Goal: Task Accomplishment & Management: Manage account settings

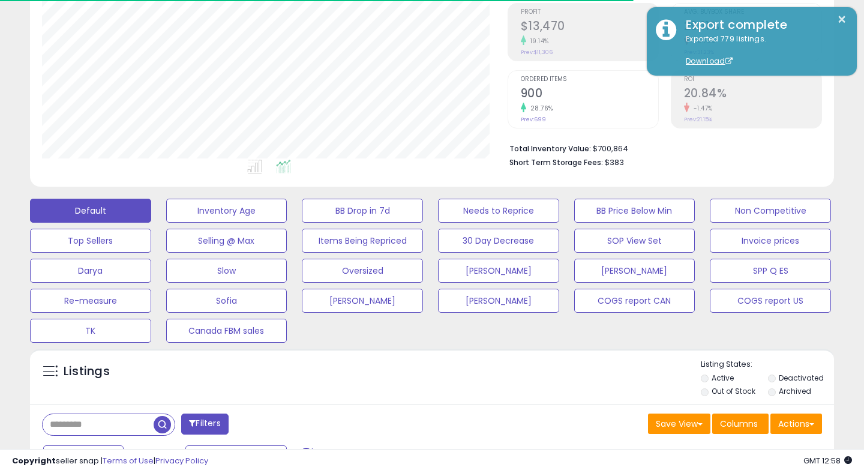
scroll to position [226, 0]
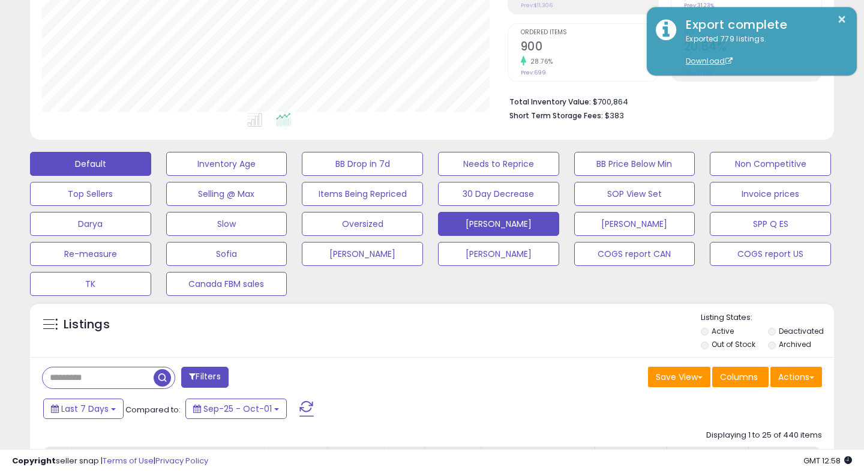
click at [481, 228] on button "[PERSON_NAME]" at bounding box center [498, 224] width 121 height 24
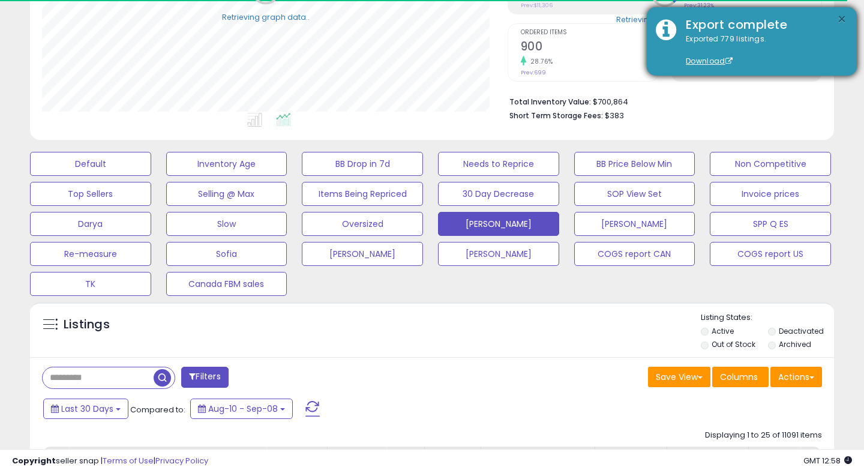
click at [841, 20] on button "×" at bounding box center [842, 19] width 10 height 15
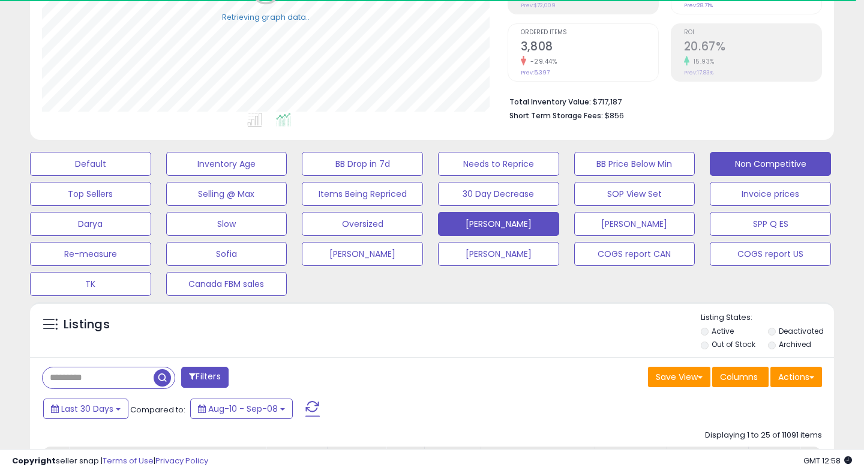
scroll to position [0, 0]
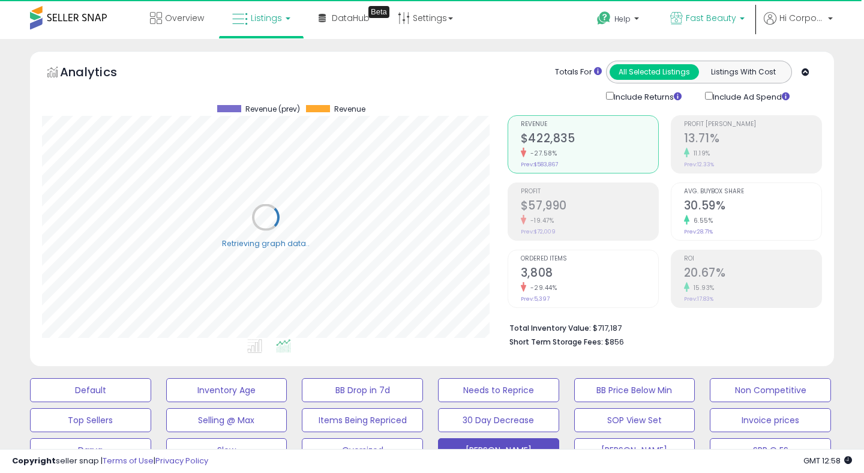
click at [704, 15] on span "Fast Beauty" at bounding box center [711, 18] width 50 height 12
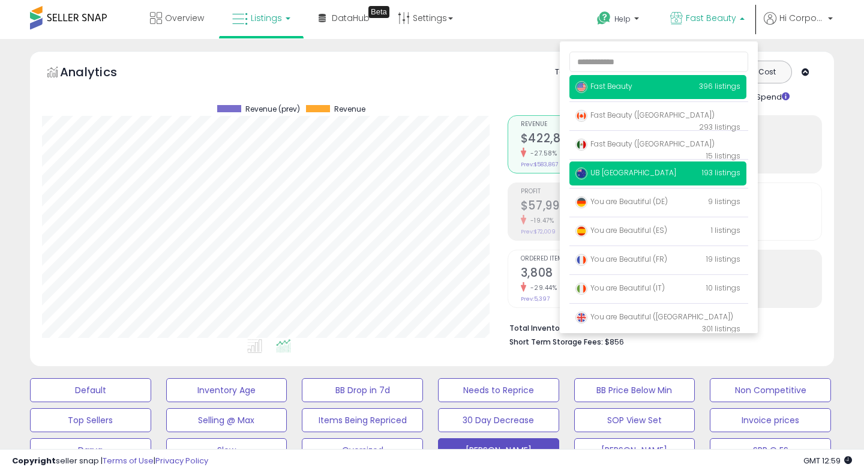
click at [600, 172] on span "UB [GEOGRAPHIC_DATA]" at bounding box center [626, 172] width 101 height 10
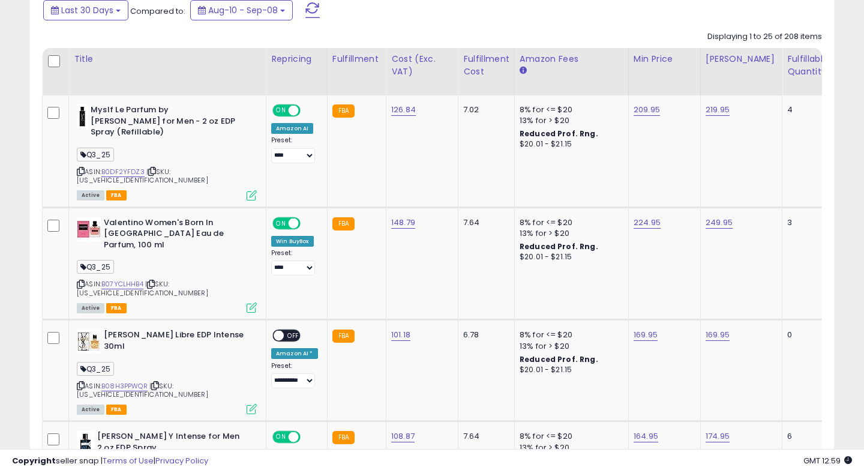
scroll to position [607, 0]
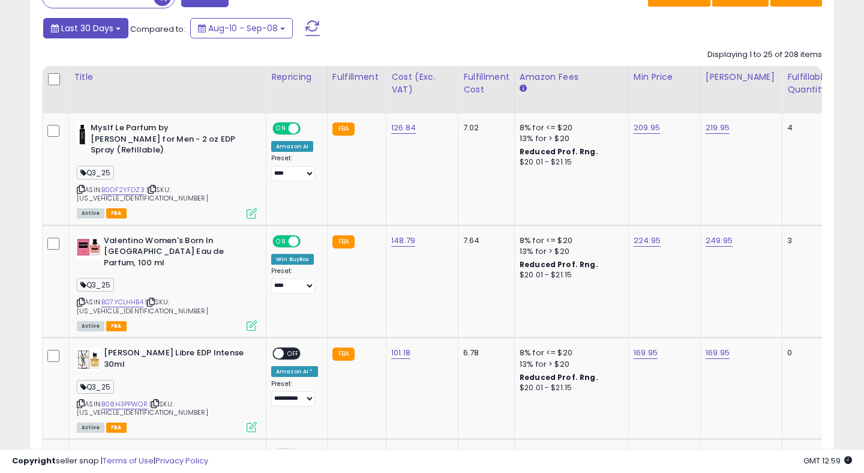
click at [80, 28] on span "Last 30 Days" at bounding box center [87, 28] width 52 height 12
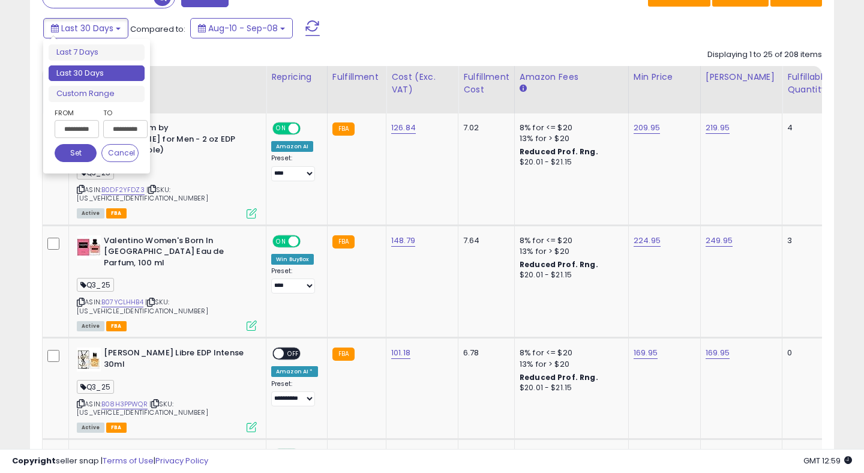
click at [64, 130] on input "**********" at bounding box center [77, 129] width 44 height 18
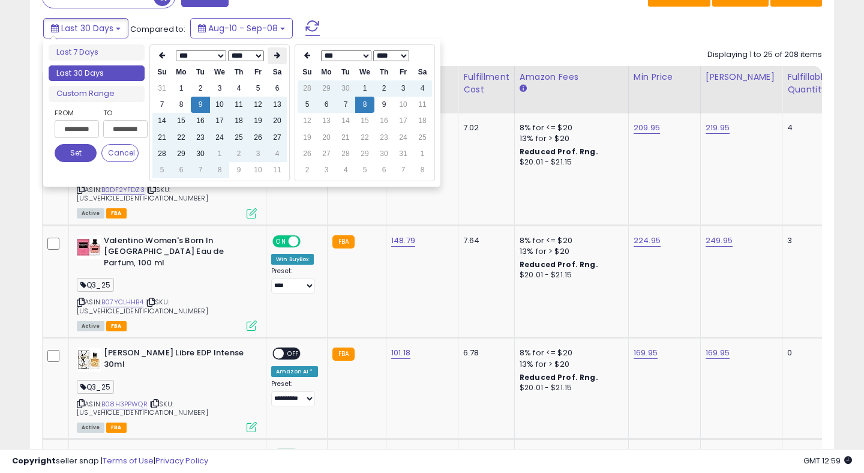
click at [274, 55] on icon at bounding box center [277, 55] width 6 height 7
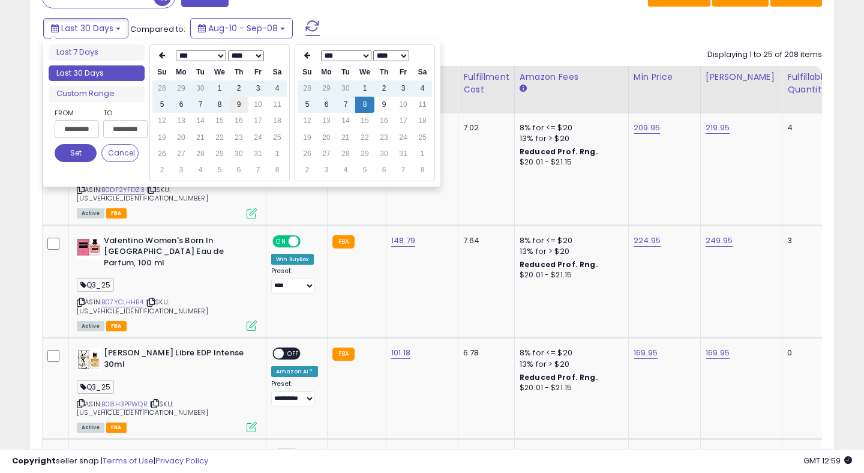
type input "**********"
click at [238, 102] on td "9" at bounding box center [238, 105] width 19 height 16
type input "**********"
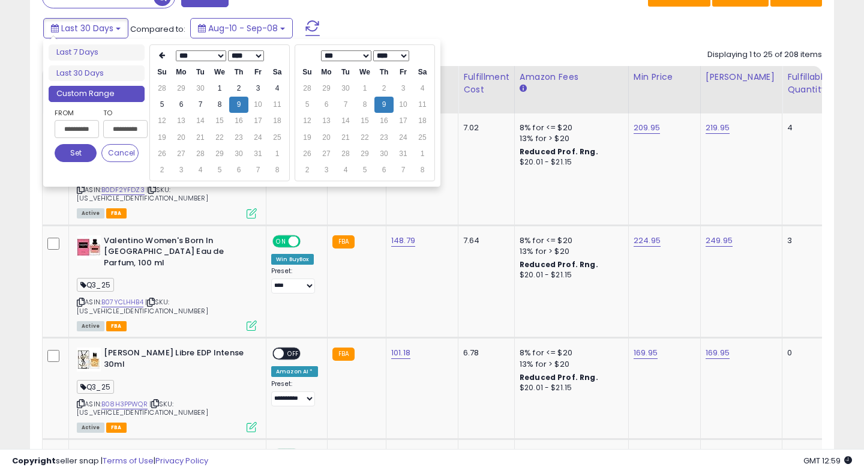
type input "**********"
click at [70, 154] on button "Set" at bounding box center [76, 153] width 42 height 18
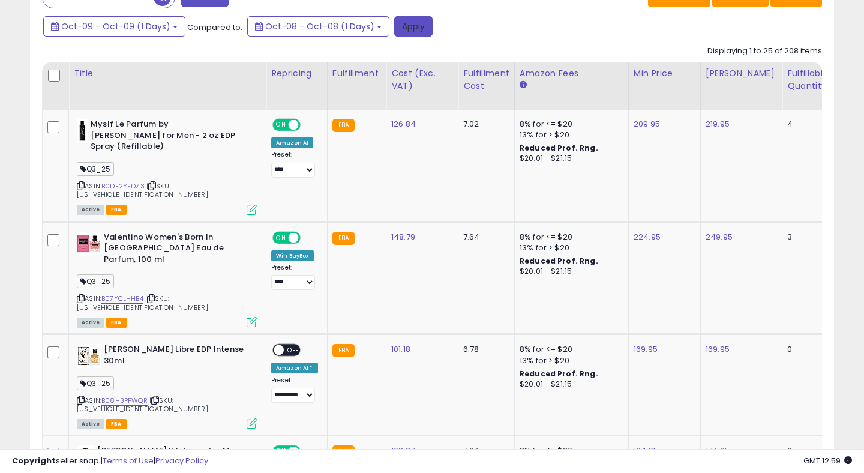
click at [405, 22] on button "Apply" at bounding box center [413, 26] width 38 height 20
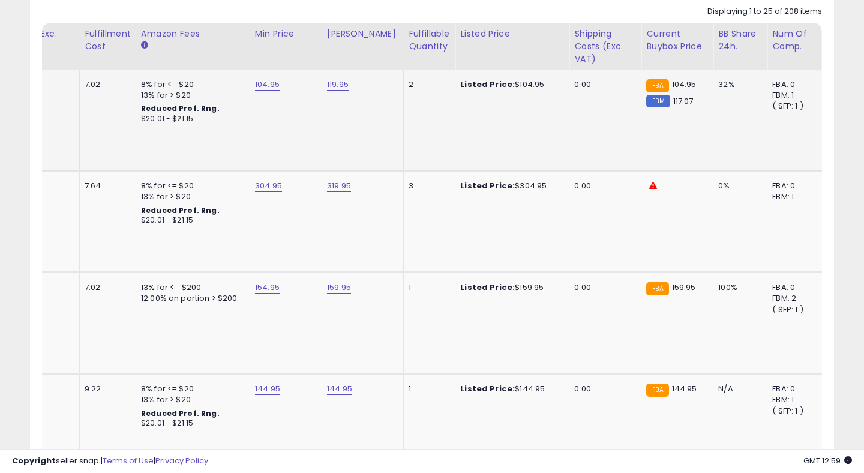
scroll to position [0, 673]
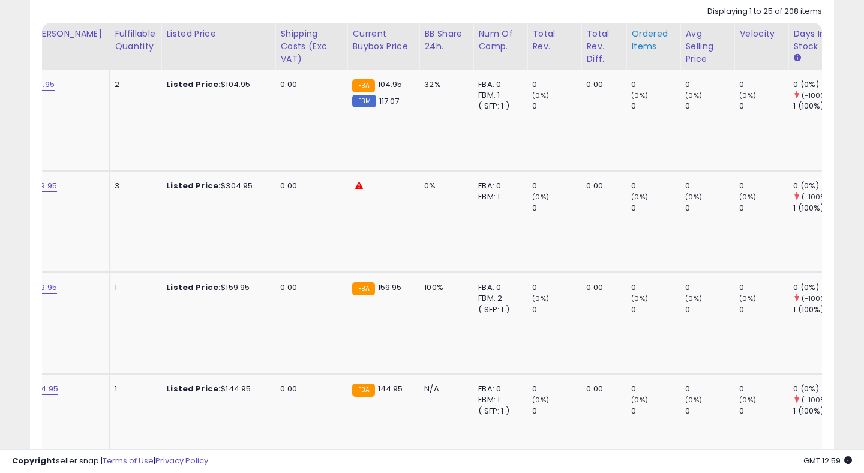
click at [631, 50] on div "Ordered Items" at bounding box center [653, 40] width 44 height 25
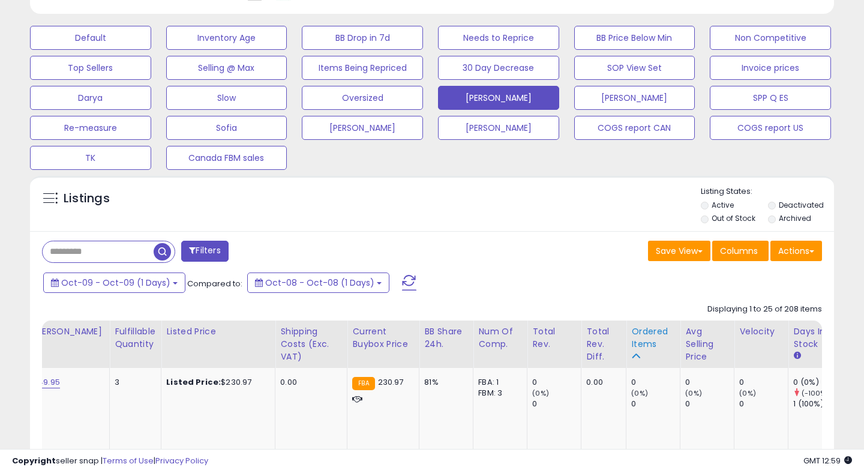
scroll to position [650, 0]
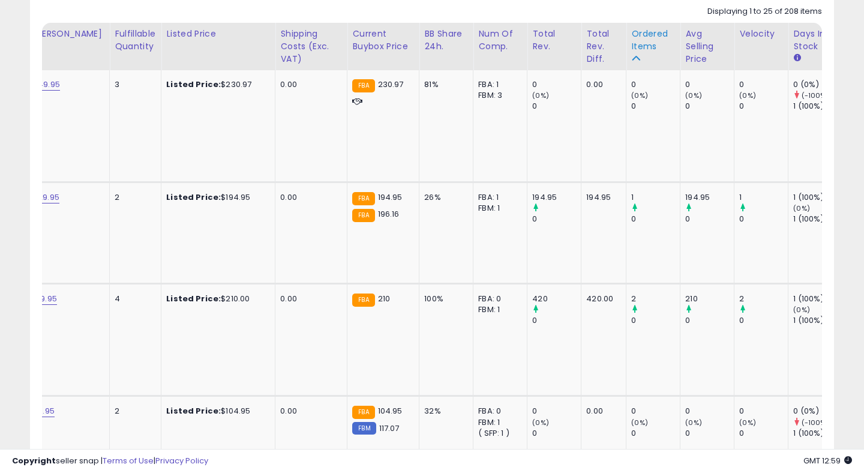
click at [631, 50] on div "Ordered Items" at bounding box center [653, 40] width 44 height 25
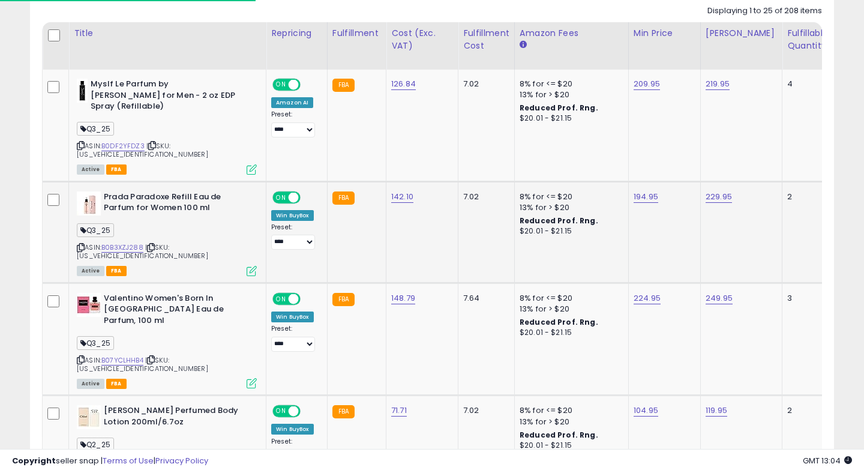
scroll to position [0, 0]
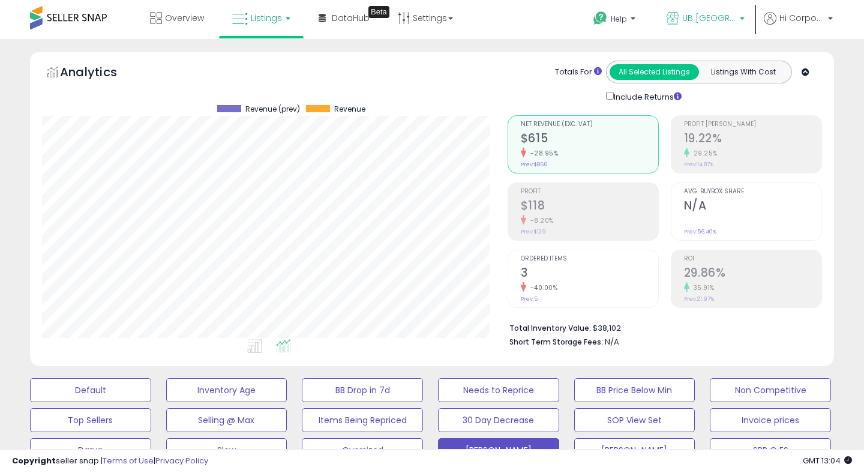
click at [699, 13] on span "UB [GEOGRAPHIC_DATA]" at bounding box center [710, 18] width 54 height 12
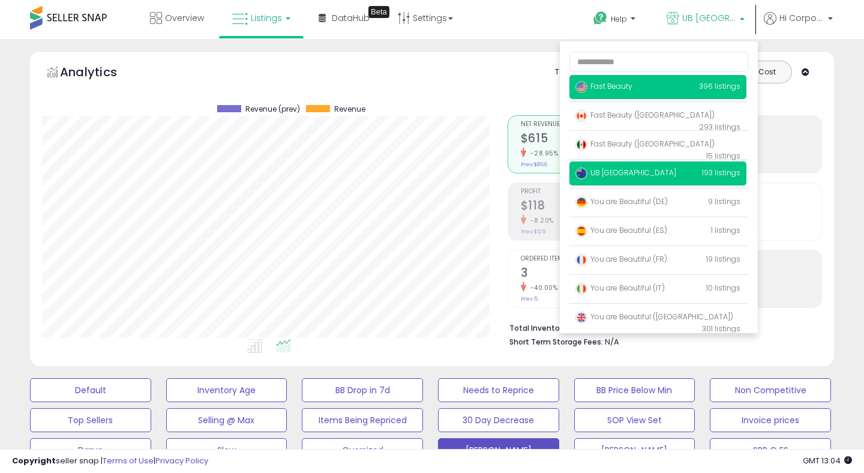
click at [614, 80] on p "Fast Beauty 396 listings" at bounding box center [658, 87] width 177 height 24
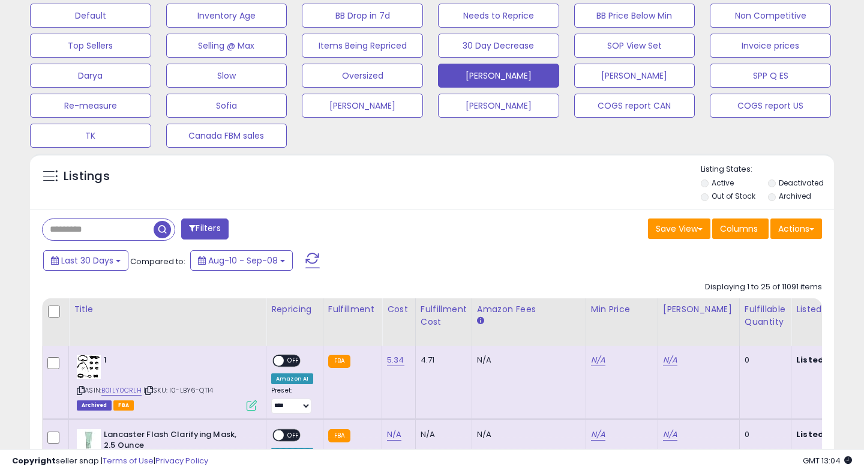
scroll to position [377, 0]
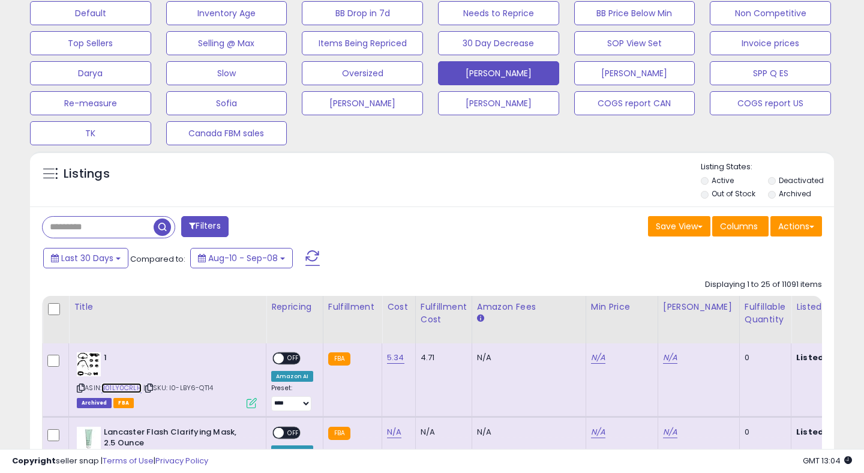
click at [123, 387] on link "B01LY0CRLH" at bounding box center [121, 388] width 40 height 10
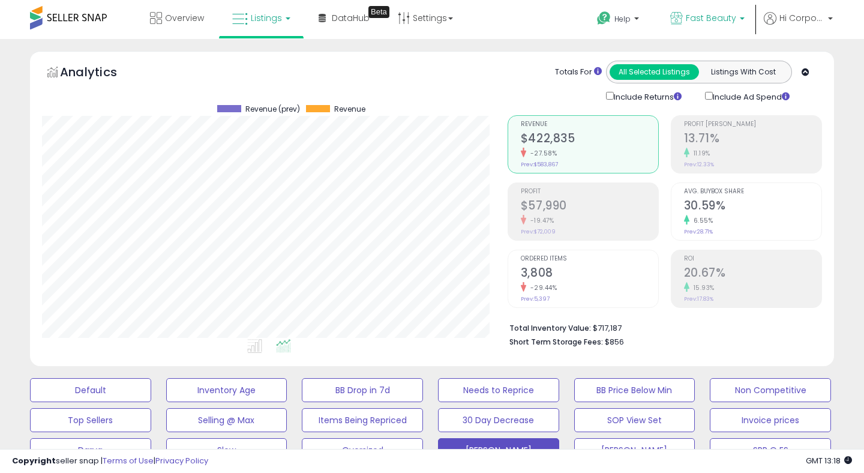
click at [695, 10] on link "Fast Beauty" at bounding box center [708, 19] width 92 height 39
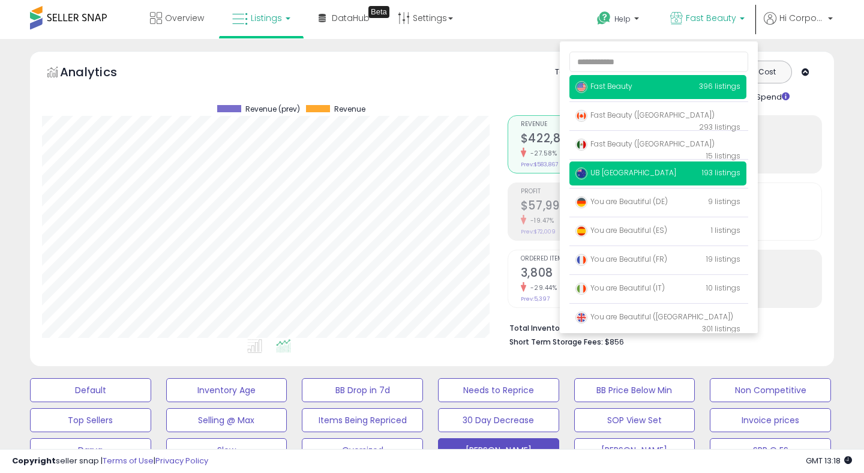
click at [641, 172] on p "UB [GEOGRAPHIC_DATA] 193 listings" at bounding box center [658, 173] width 177 height 24
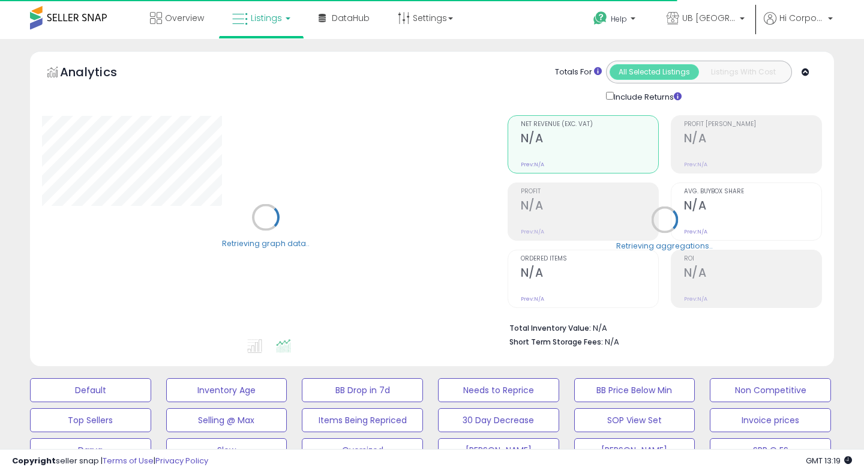
type input "**********"
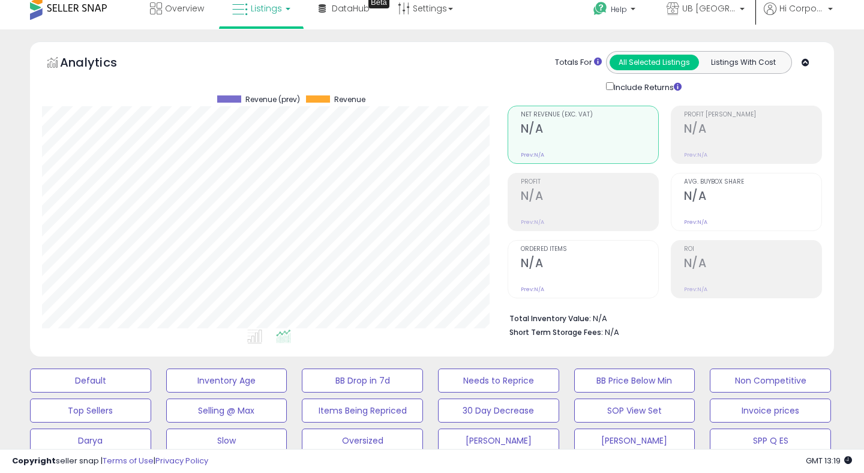
scroll to position [246, 465]
